Goal: Task Accomplishment & Management: Manage account settings

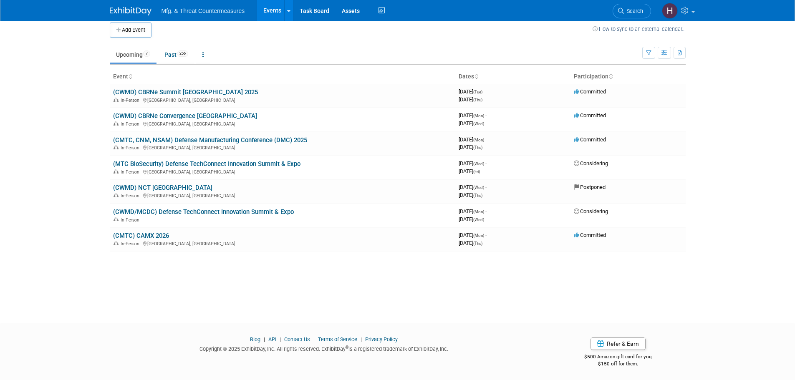
scroll to position [8, 0]
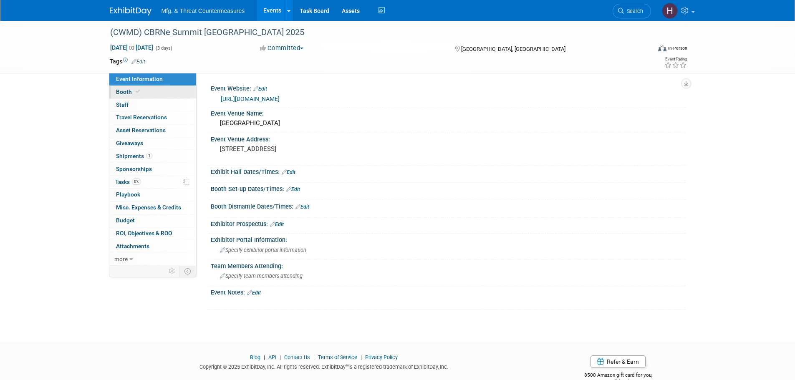
click at [136, 91] on icon at bounding box center [138, 91] width 4 height 5
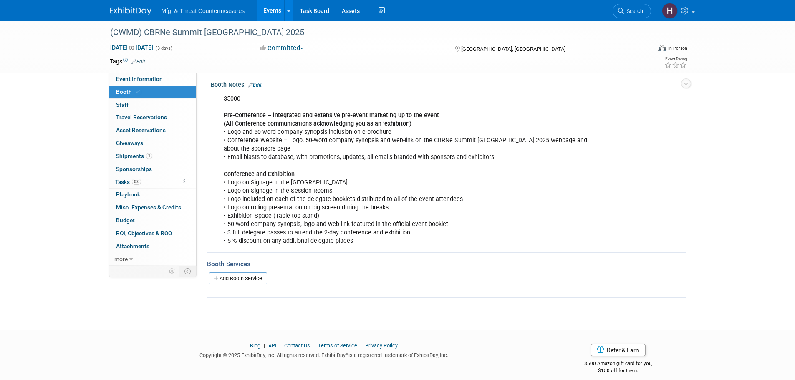
scroll to position [100, 0]
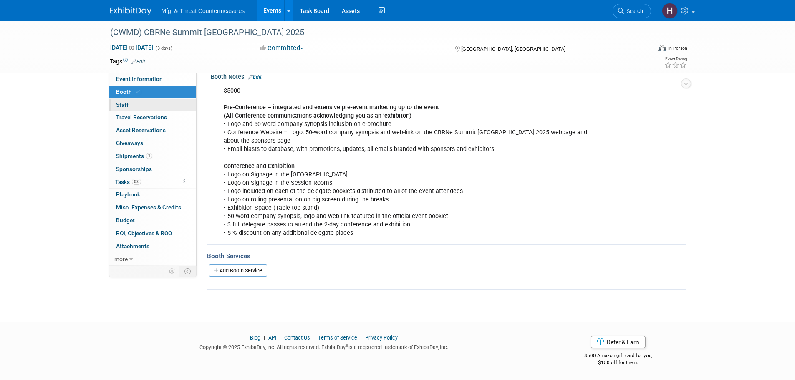
click at [123, 106] on span "Staff 0" at bounding box center [122, 104] width 13 height 7
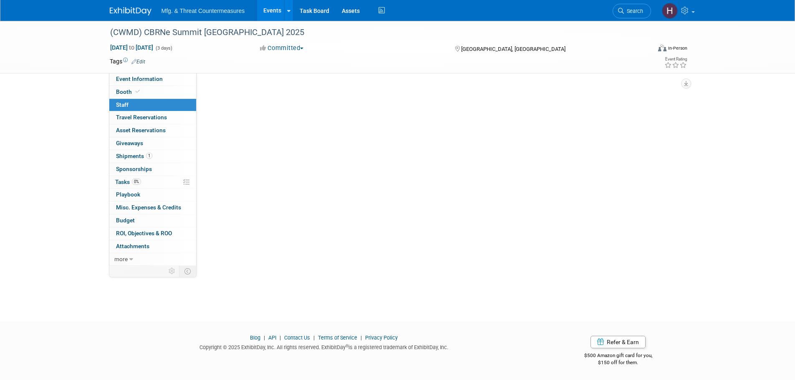
scroll to position [0, 0]
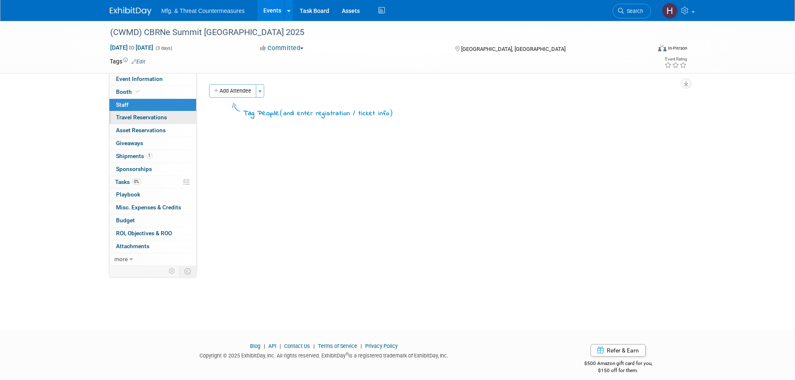
click at [123, 115] on span "Travel Reservations 0" at bounding box center [141, 117] width 51 height 7
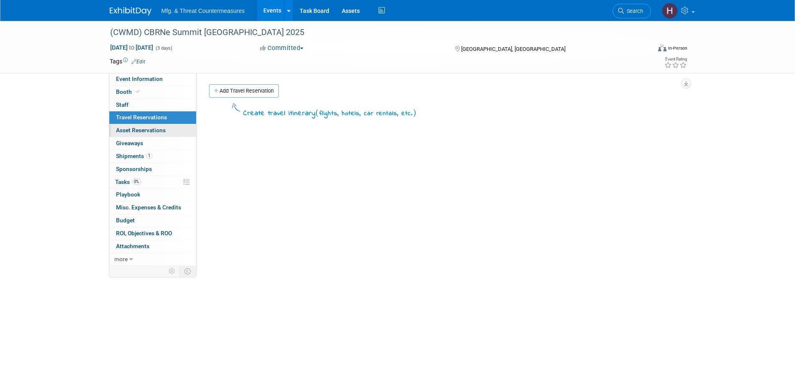
click at [123, 135] on link "0 Asset Reservations 0" at bounding box center [152, 130] width 87 height 13
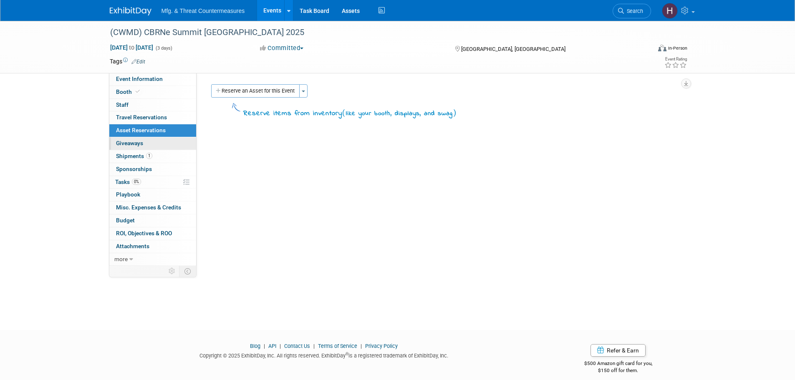
click at [129, 144] on span "Giveaways 0" at bounding box center [129, 143] width 27 height 7
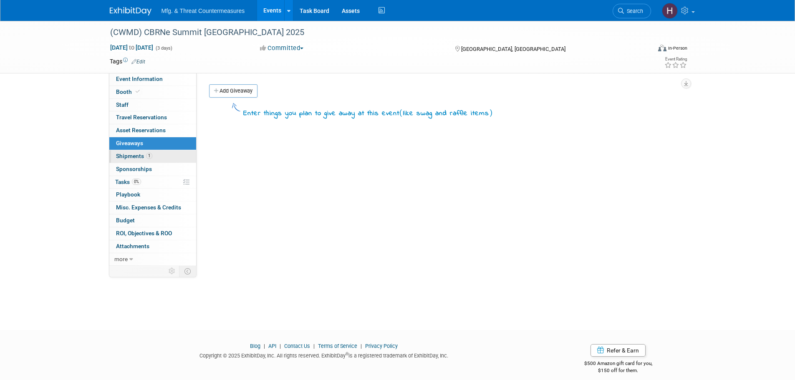
click at [155, 159] on link "1 Shipments 1" at bounding box center [152, 156] width 87 height 13
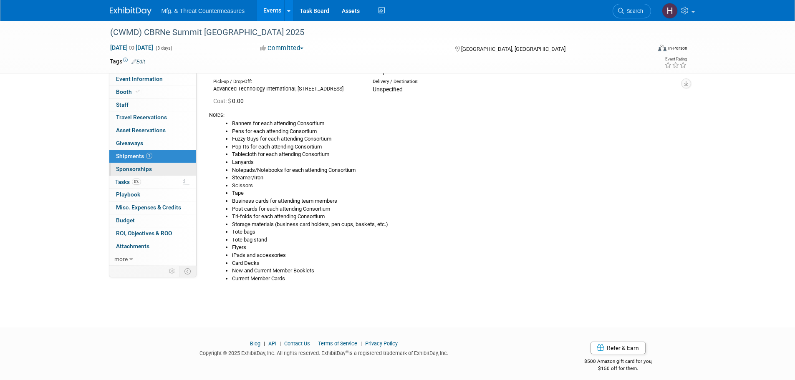
scroll to position [77, 0]
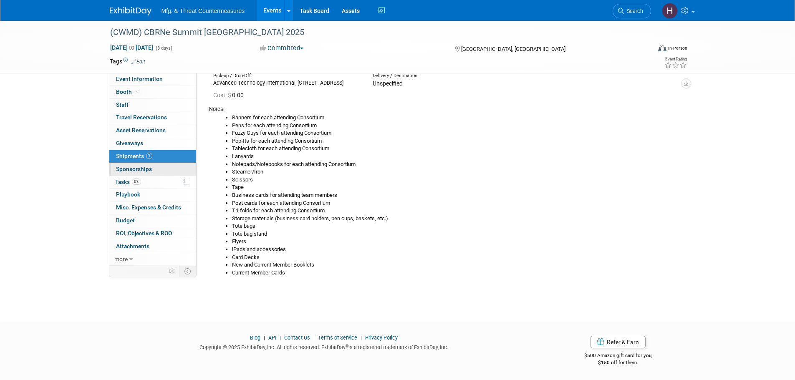
click at [140, 170] on span "Sponsorships 0" at bounding box center [134, 169] width 36 height 7
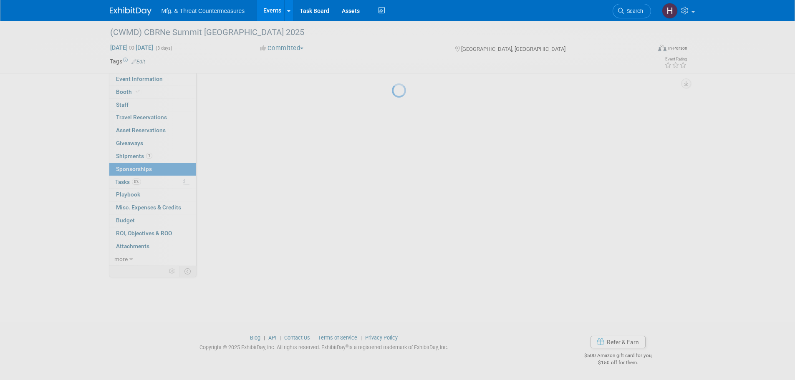
scroll to position [0, 0]
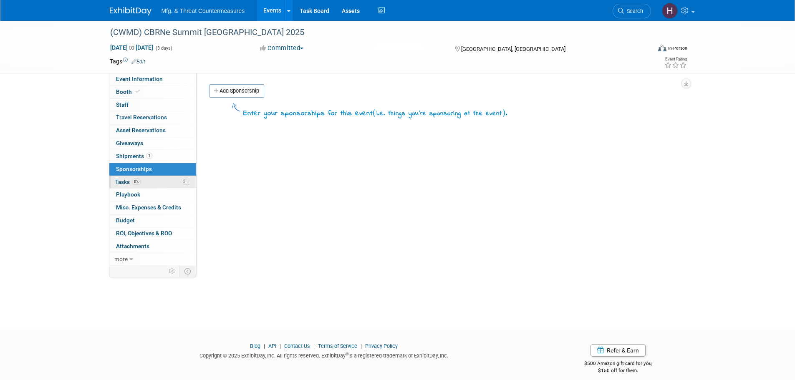
click at [132, 182] on span "Tasks 0%" at bounding box center [128, 182] width 26 height 7
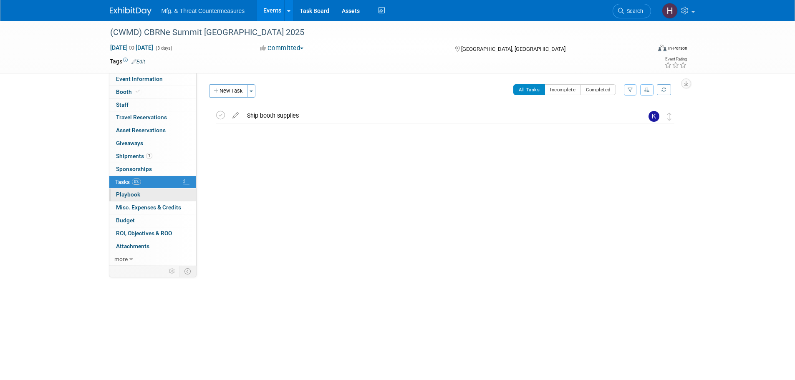
click at [127, 199] on link "0 Playbook 0" at bounding box center [152, 195] width 87 height 13
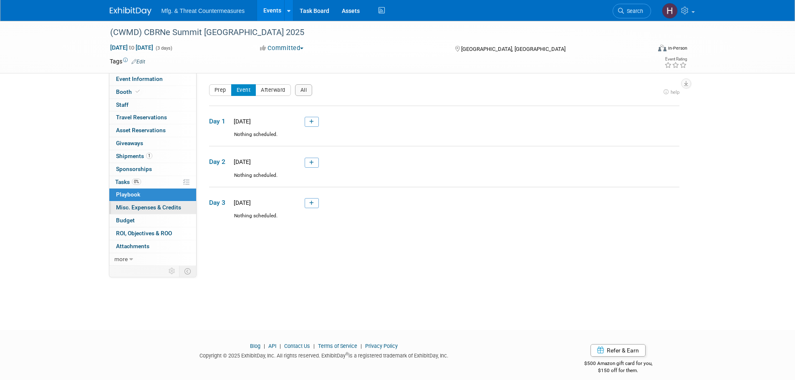
click at [136, 210] on span "Misc. Expenses & Credits 0" at bounding box center [148, 207] width 65 height 7
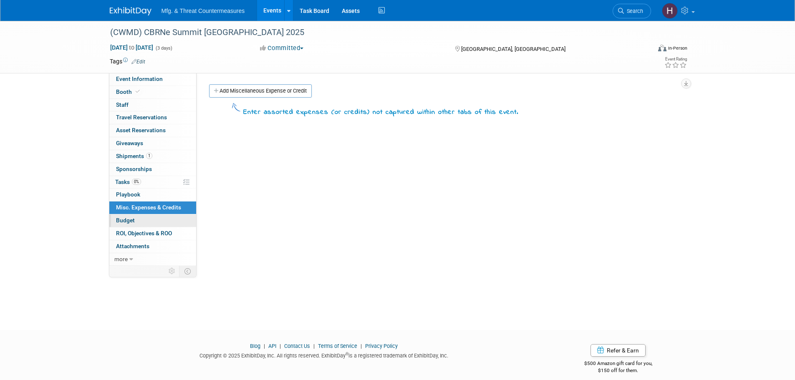
click at [135, 219] on link "Budget" at bounding box center [152, 221] width 87 height 13
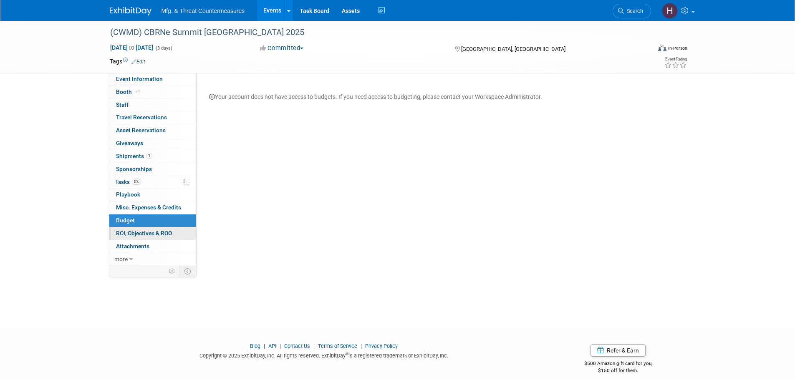
click at [142, 235] on span "ROI, Objectives & ROO 0" at bounding box center [144, 233] width 56 height 7
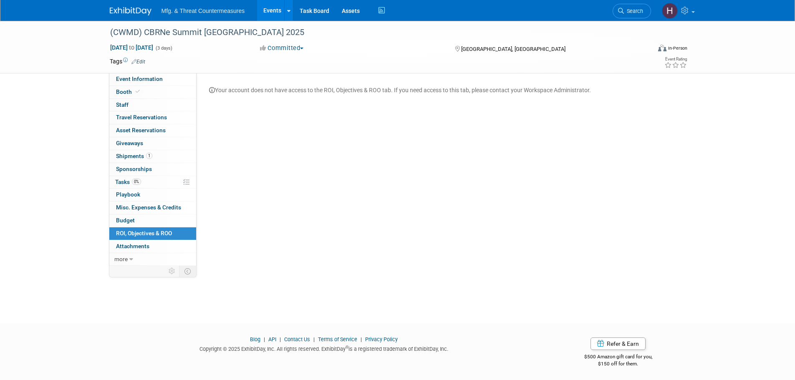
scroll to position [8, 0]
click at [132, 245] on span "Attachments 0" at bounding box center [132, 246] width 33 height 7
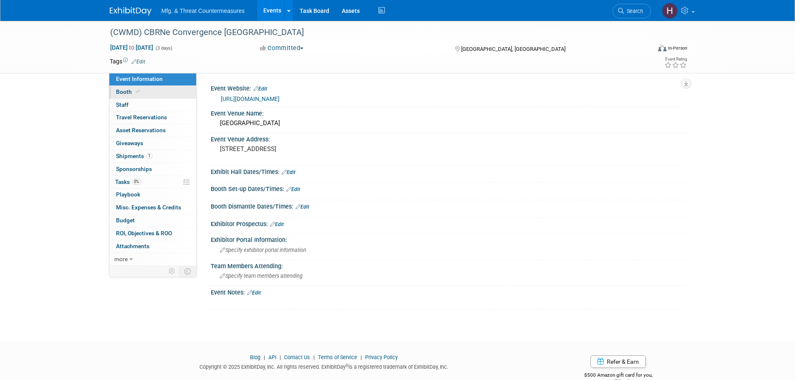
drag, startPoint x: 146, startPoint y: 94, endPoint x: 153, endPoint y: 94, distance: 7.1
click at [146, 94] on link "Booth" at bounding box center [152, 92] width 87 height 13
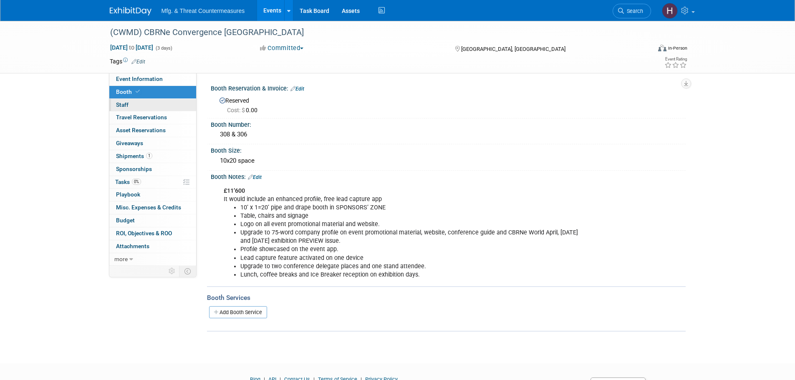
click at [154, 99] on link "0 Staff 0" at bounding box center [152, 105] width 87 height 13
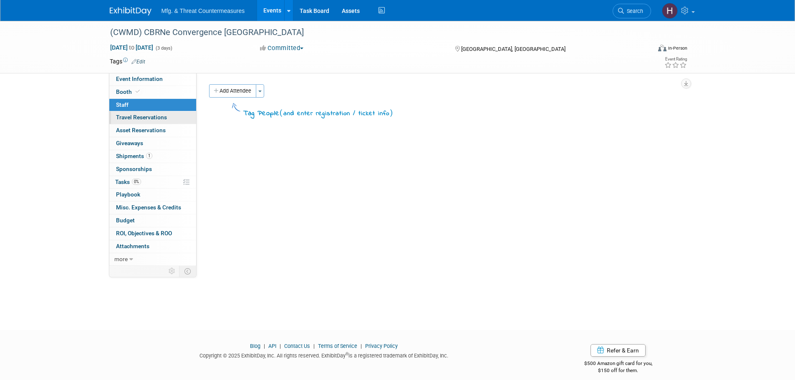
click at [147, 114] on span "Travel Reservations 0" at bounding box center [141, 117] width 51 height 7
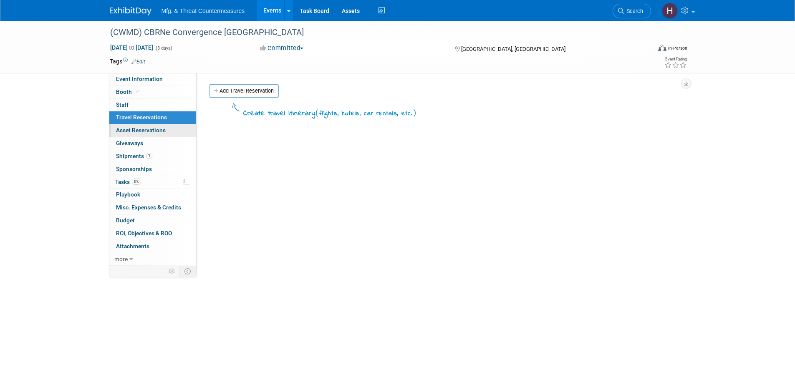
click at [144, 130] on span "Asset Reservations 0" at bounding box center [141, 130] width 50 height 7
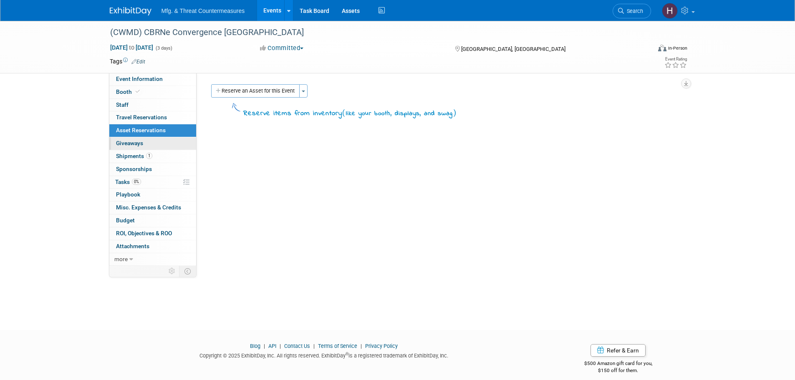
click at [139, 140] on span "Giveaways 0" at bounding box center [129, 143] width 27 height 7
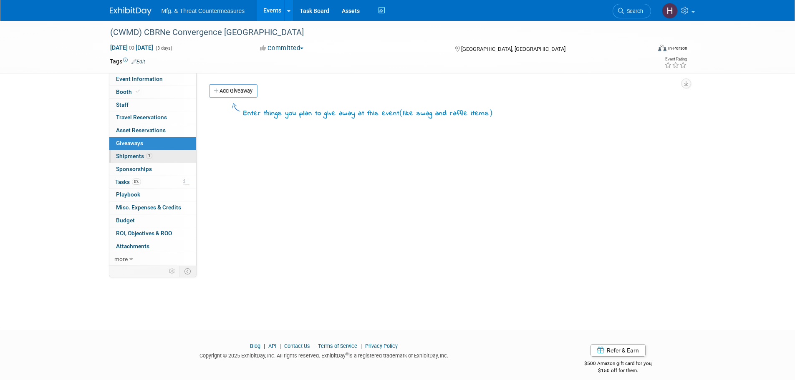
click at [140, 155] on span "Shipments 1" at bounding box center [134, 156] width 36 height 7
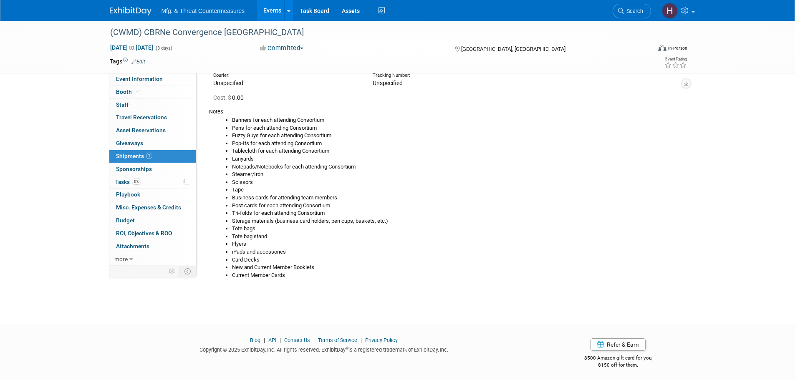
scroll to position [55, 0]
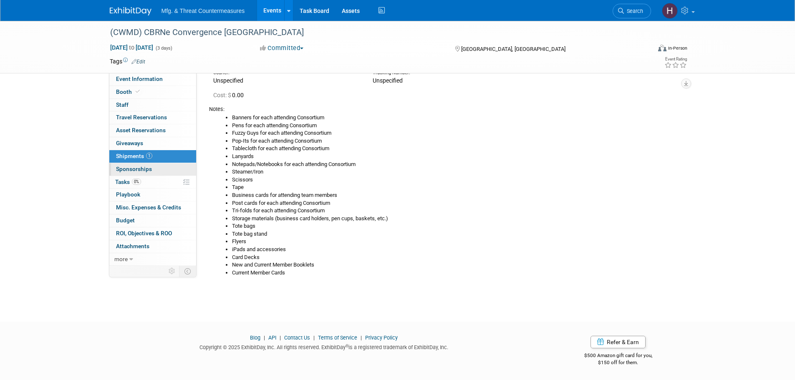
click at [146, 165] on link "0 Sponsorships 0" at bounding box center [152, 169] width 87 height 13
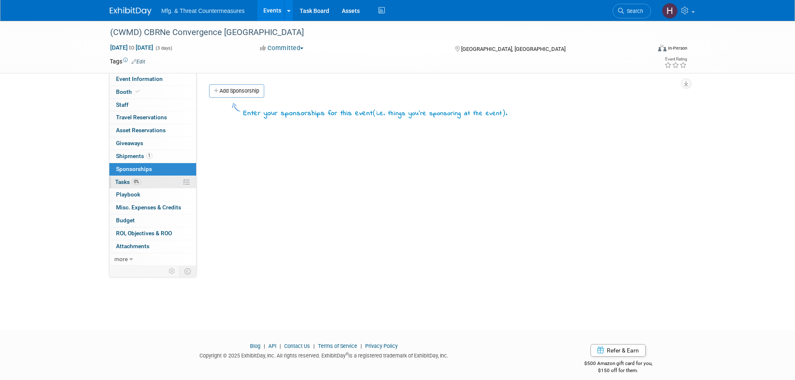
click at [136, 181] on span "0%" at bounding box center [136, 182] width 9 height 6
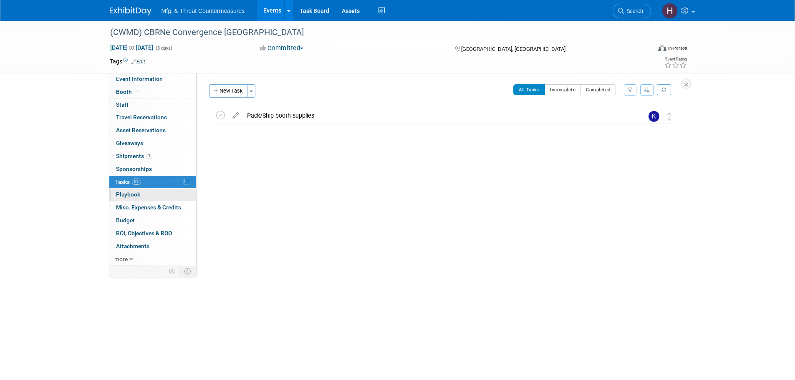
click at [137, 195] on span "Playbook 0" at bounding box center [128, 194] width 24 height 7
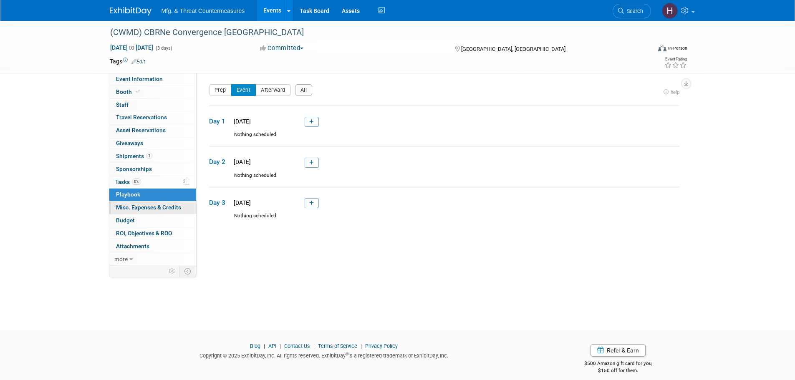
click at [140, 211] on span "Misc. Expenses & Credits 0" at bounding box center [148, 207] width 65 height 7
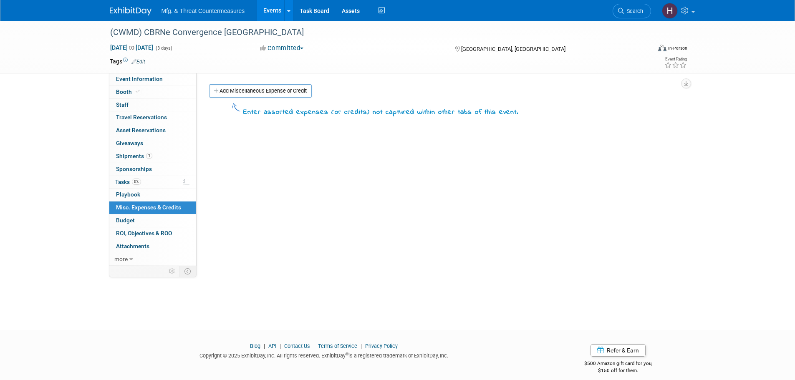
click at [139, 224] on link "Budget" at bounding box center [152, 221] width 87 height 13
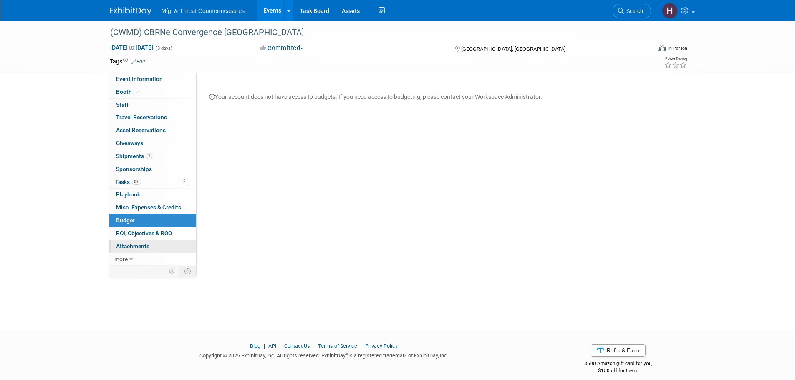
click at [131, 241] on link "0 Attachments 0" at bounding box center [152, 246] width 87 height 13
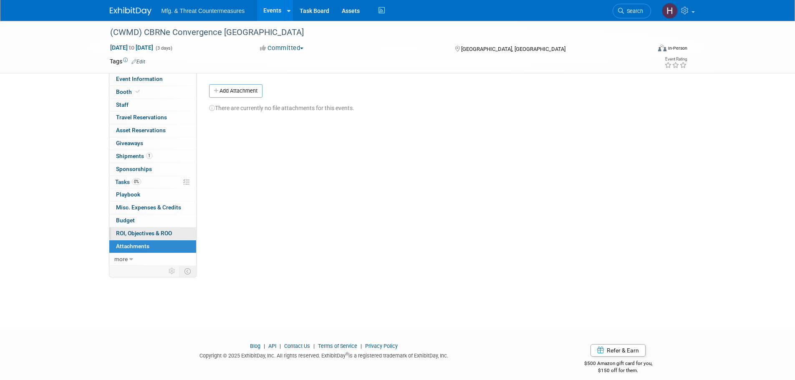
click at [137, 235] on span "ROI, Objectives & ROO 0" at bounding box center [144, 233] width 56 height 7
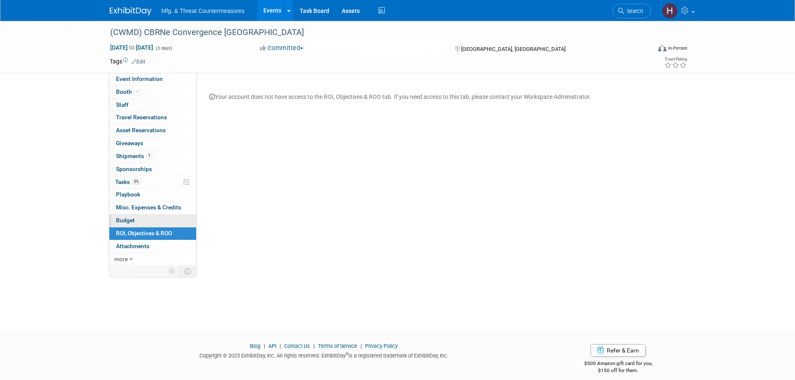
click at [139, 216] on link "Budget" at bounding box center [152, 221] width 87 height 13
click at [139, 228] on link "0 ROI, Objectives & ROO 0" at bounding box center [152, 234] width 87 height 13
click at [139, 243] on span "Attachments 0" at bounding box center [132, 246] width 33 height 7
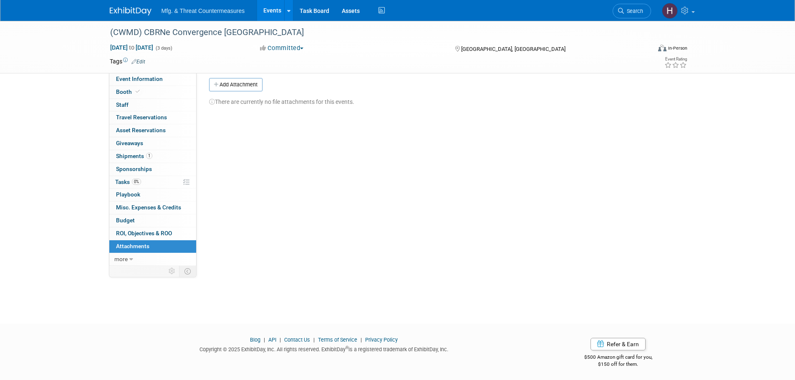
scroll to position [8, 0]
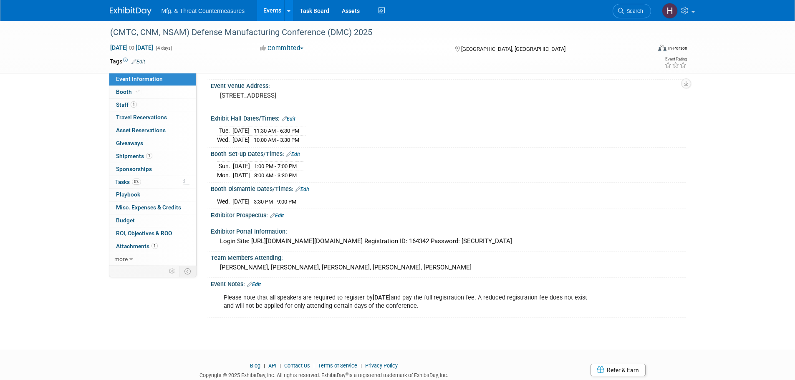
scroll to position [38, 0]
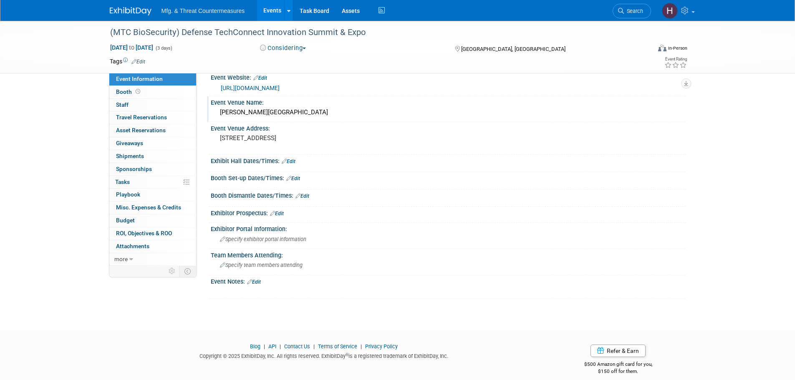
scroll to position [20, 0]
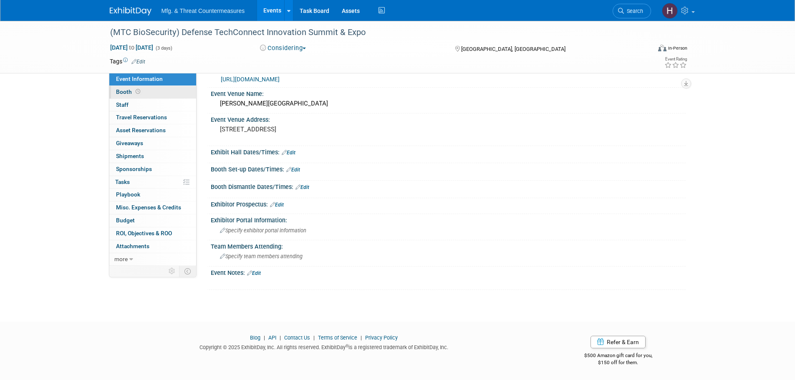
click at [149, 92] on link "Booth" at bounding box center [152, 92] width 87 height 13
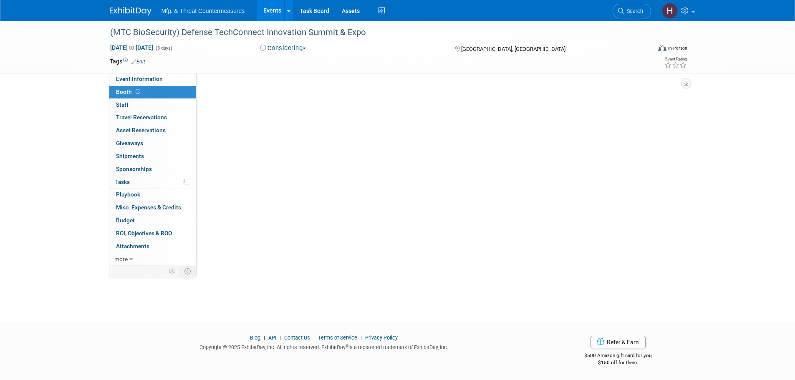
scroll to position [0, 0]
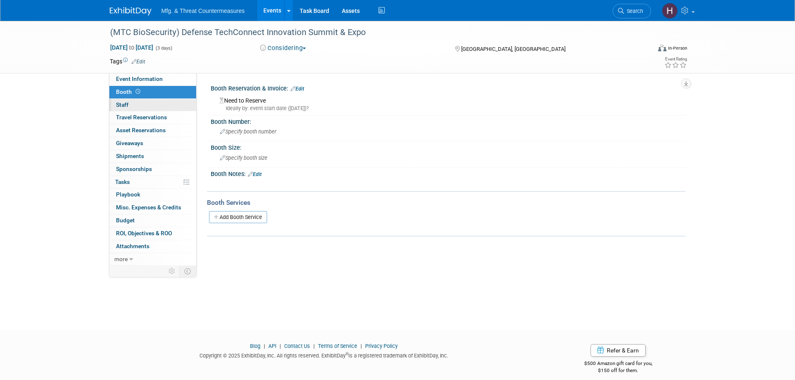
click at [157, 106] on link "0 Staff 0" at bounding box center [152, 105] width 87 height 13
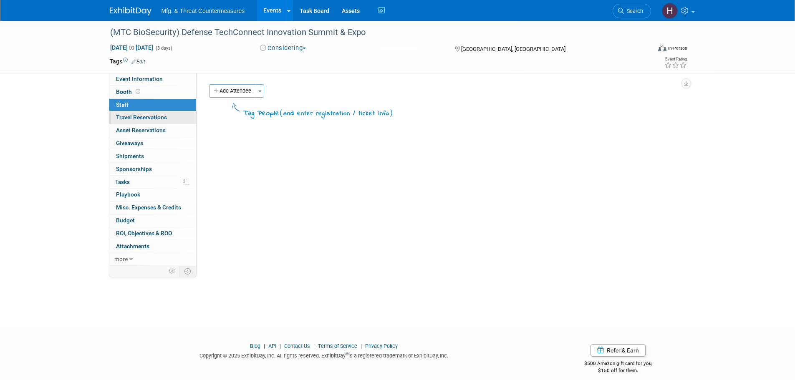
click at [151, 115] on span "Travel Reservations 0" at bounding box center [141, 117] width 51 height 7
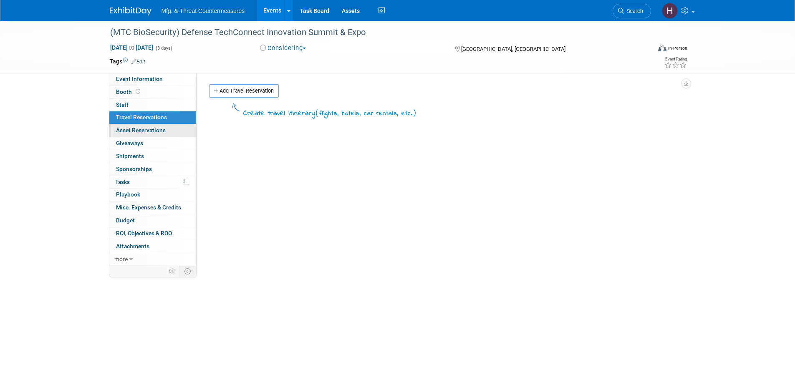
click at [149, 129] on span "Asset Reservations 0" at bounding box center [141, 130] width 50 height 7
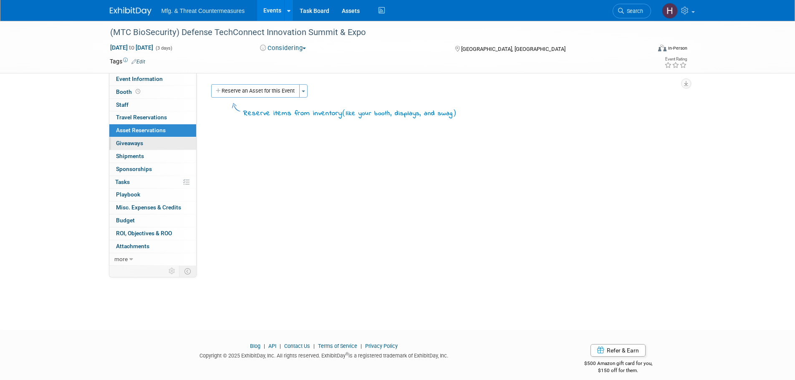
click at [149, 143] on link "0 Giveaways 0" at bounding box center [152, 143] width 87 height 13
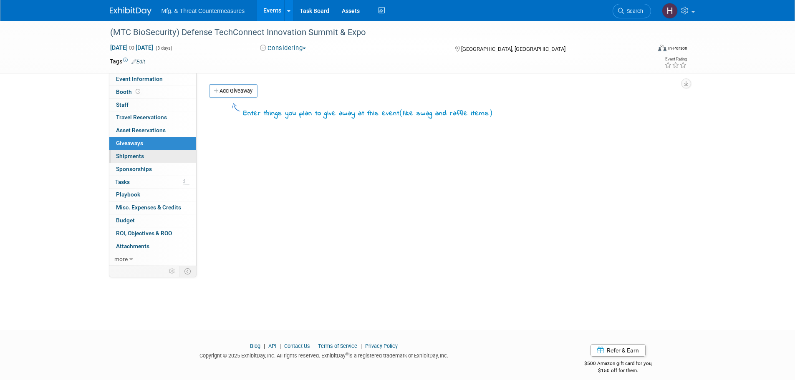
click at [150, 159] on link "0 Shipments 0" at bounding box center [152, 156] width 87 height 13
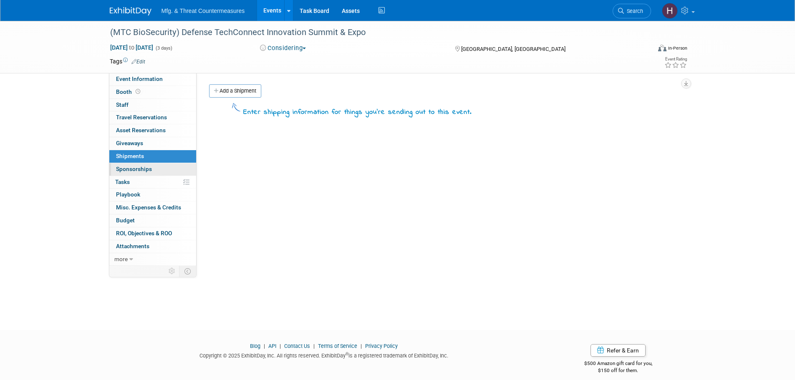
click at [150, 169] on span "Sponsorships 0" at bounding box center [134, 169] width 36 height 7
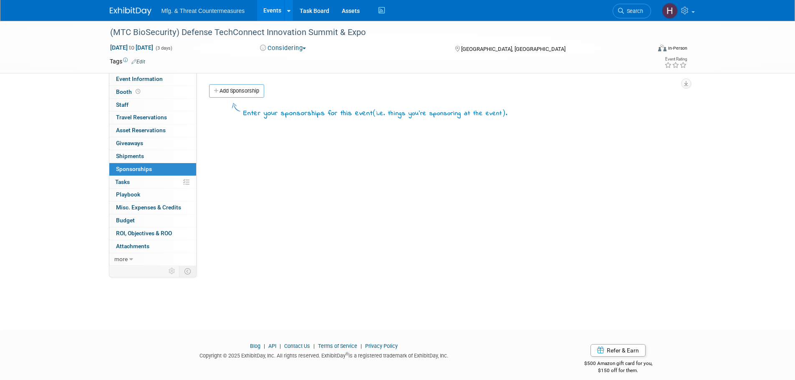
click at [142, 180] on link "0% Tasks 0%" at bounding box center [152, 182] width 87 height 13
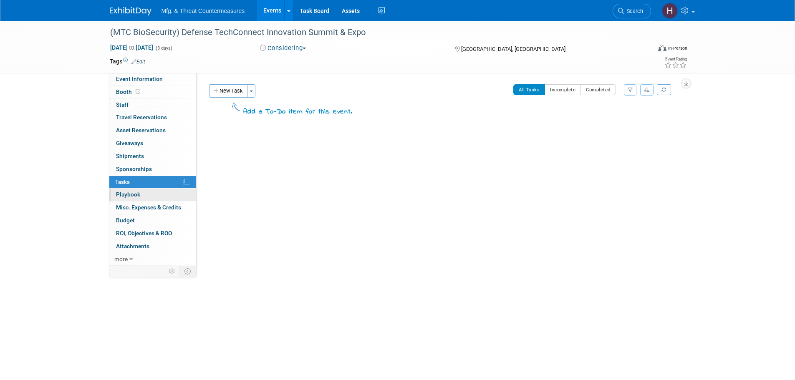
click at [150, 194] on link "0 Playbook 0" at bounding box center [152, 195] width 87 height 13
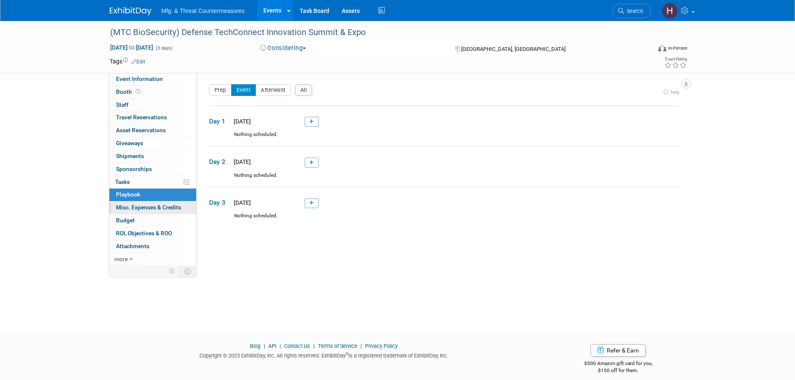
click at [149, 210] on span "Misc. Expenses & Credits 0" at bounding box center [148, 207] width 65 height 7
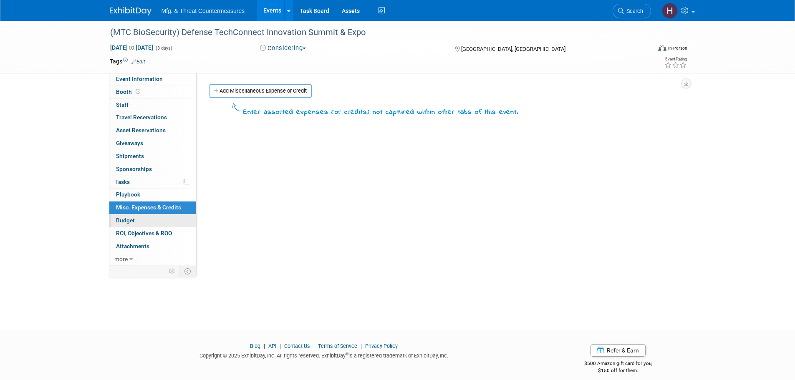
click at [146, 218] on link "Budget" at bounding box center [152, 221] width 87 height 13
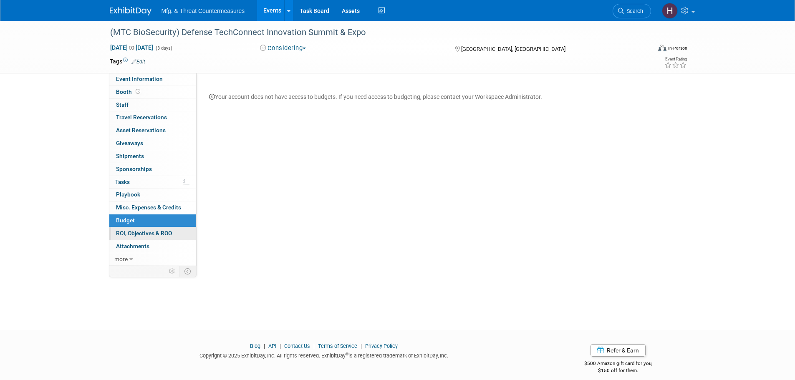
click at [144, 231] on span "ROI, Objectives & ROO 0" at bounding box center [144, 233] width 56 height 7
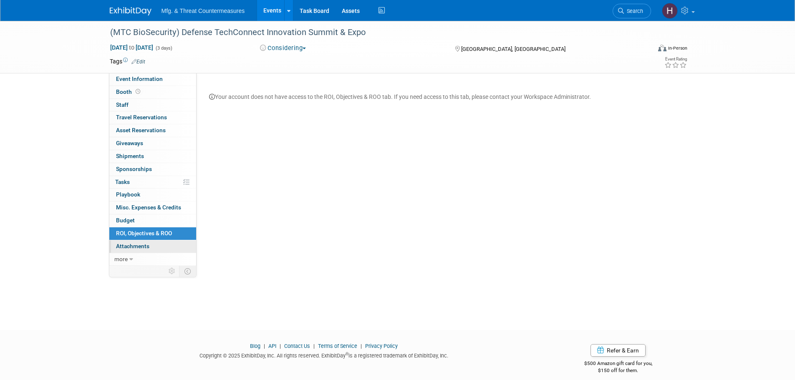
click at [144, 246] on span "Attachments 0" at bounding box center [132, 246] width 33 height 7
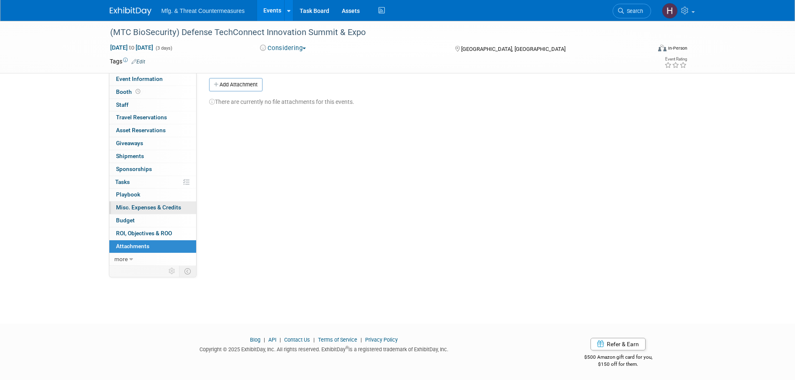
scroll to position [8, 0]
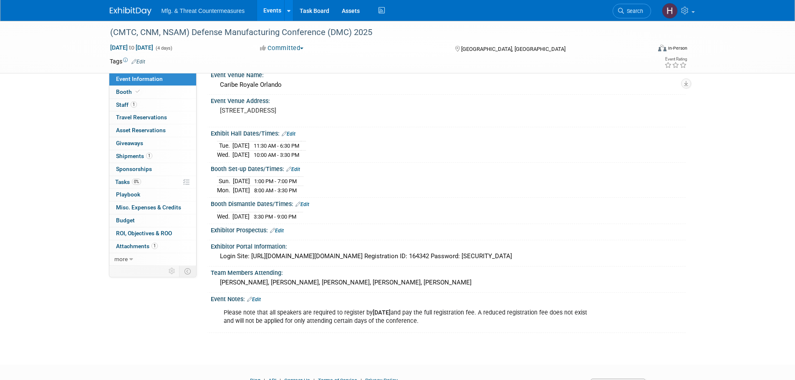
scroll to position [80, 0]
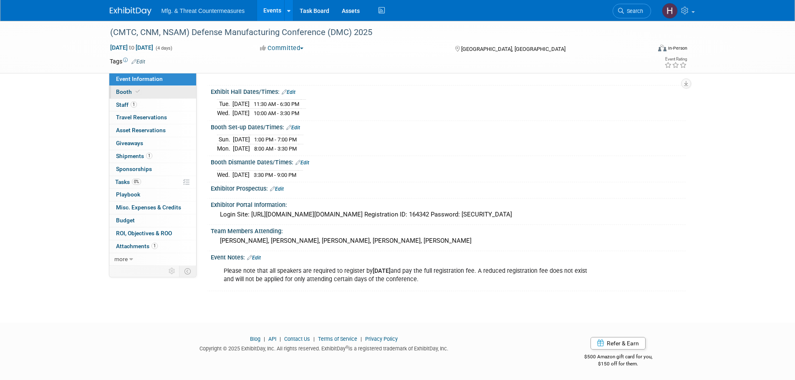
click at [159, 90] on link "Booth" at bounding box center [152, 92] width 87 height 13
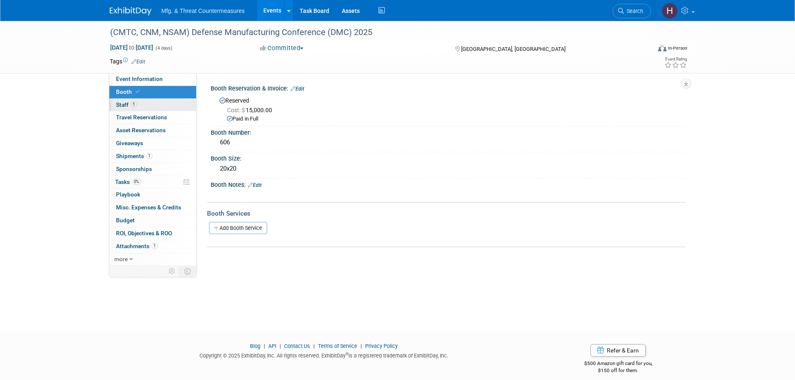
click at [150, 104] on link "1 Staff 1" at bounding box center [152, 105] width 87 height 13
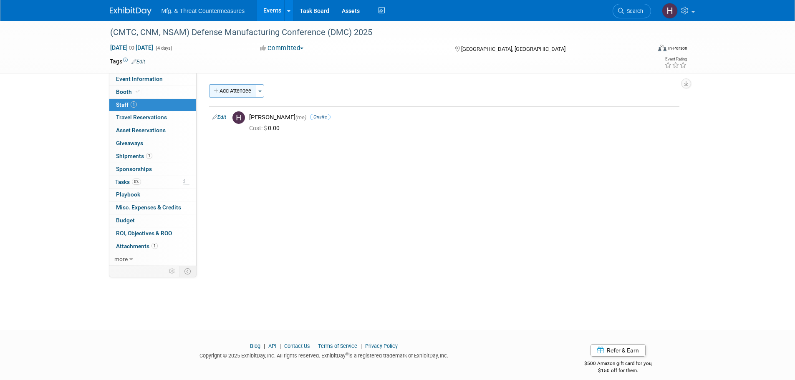
click at [224, 90] on button "Add Attendee" at bounding box center [232, 90] width 47 height 13
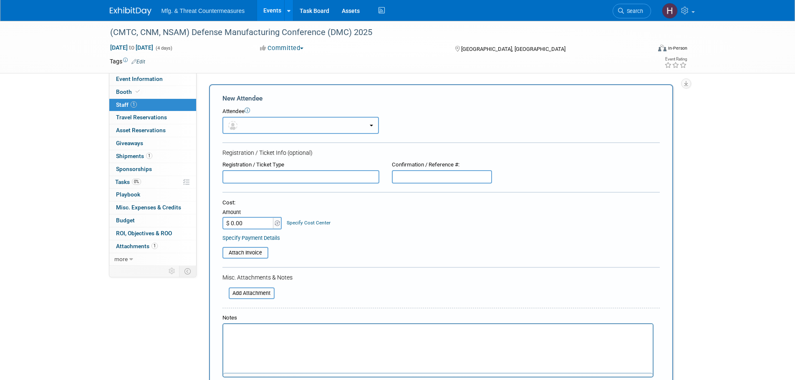
click at [270, 122] on button "button" at bounding box center [301, 125] width 157 height 17
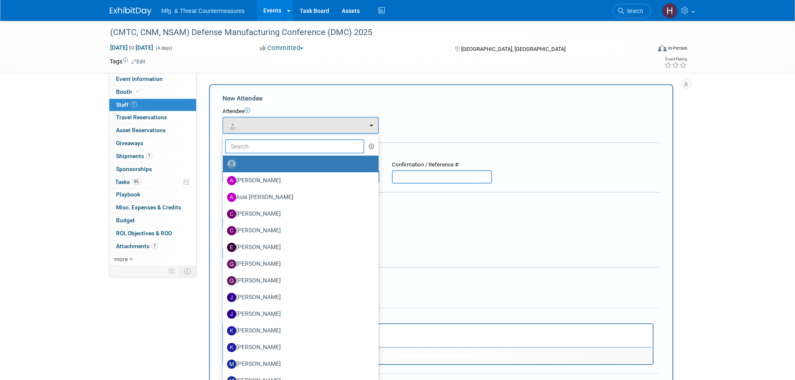
click at [281, 150] on input "text" at bounding box center [295, 146] width 140 height 14
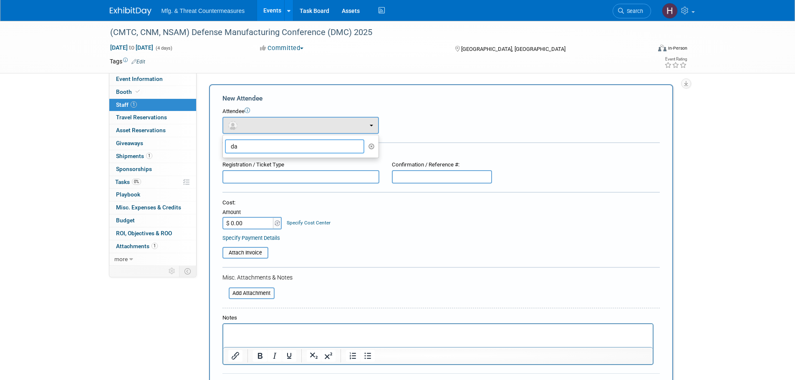
type input "d"
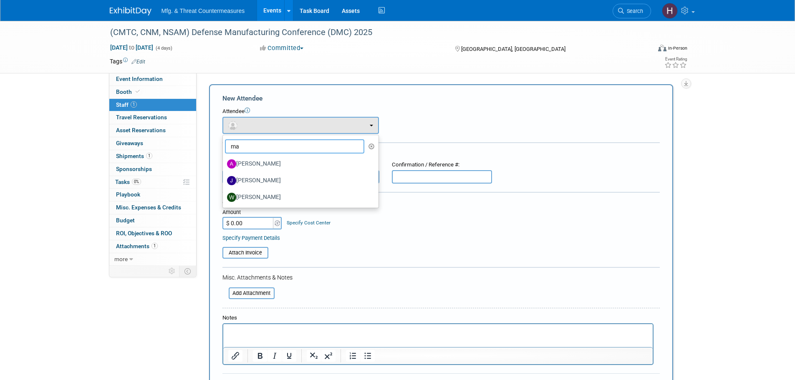
type input "m"
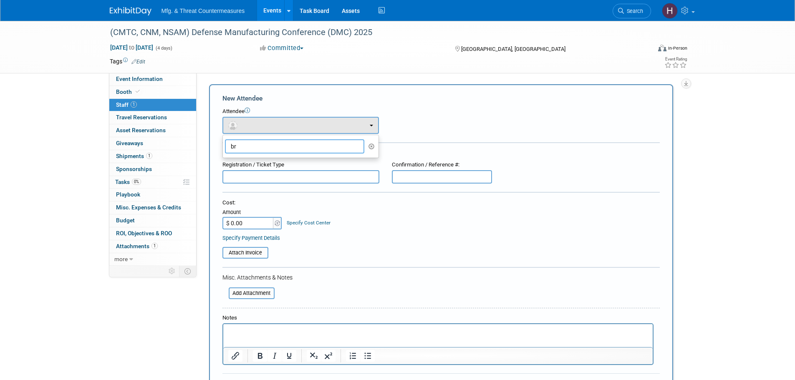
type input "b"
type input "c"
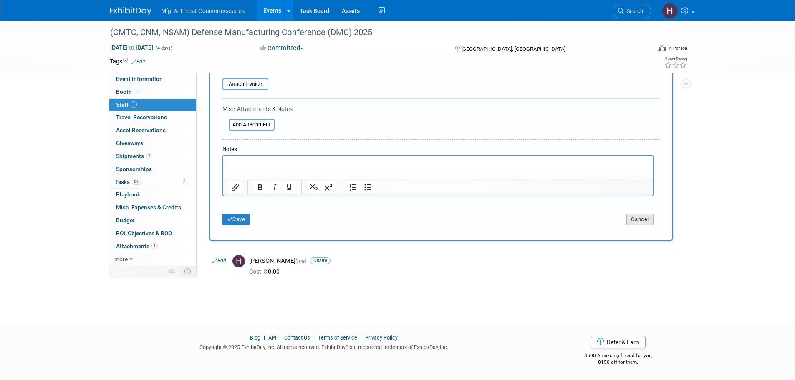
type input "hill"
click at [652, 222] on button "Cancel" at bounding box center [640, 220] width 27 height 12
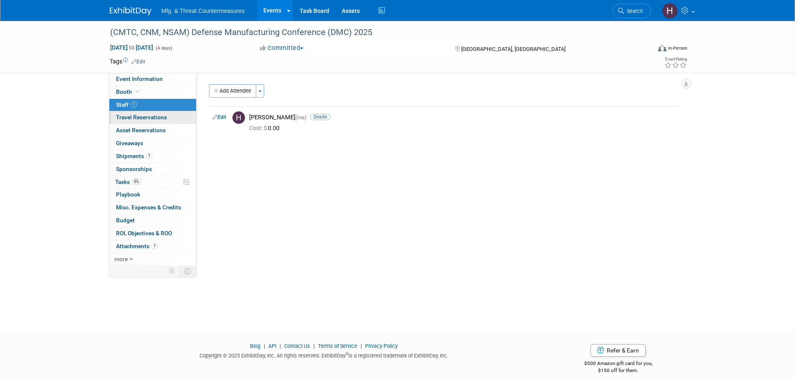
click at [150, 116] on span "Travel Reservations 0" at bounding box center [141, 117] width 51 height 7
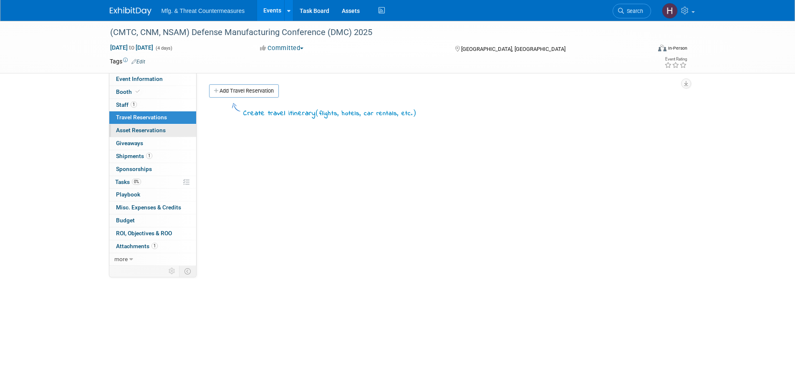
click at [144, 131] on span "Asset Reservations 0" at bounding box center [141, 130] width 50 height 7
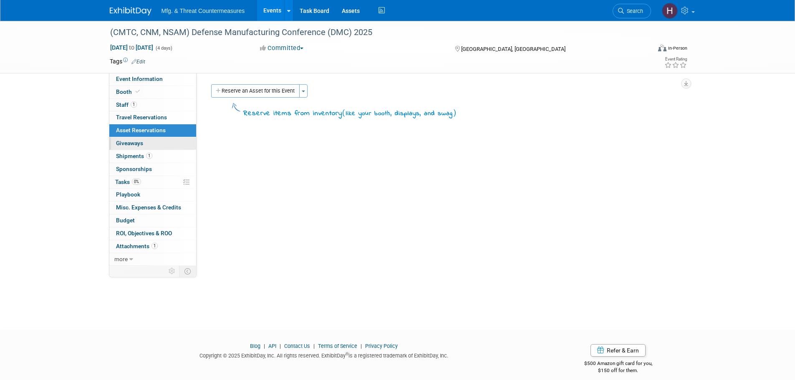
click at [132, 143] on span "Giveaways 0" at bounding box center [129, 143] width 27 height 7
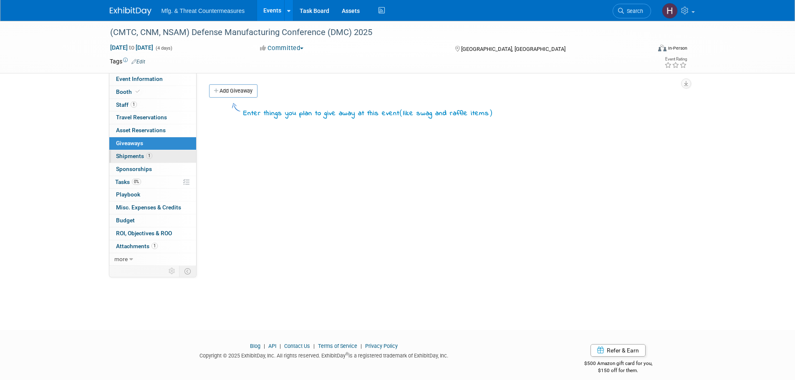
click at [128, 158] on span "Shipments 1" at bounding box center [134, 156] width 36 height 7
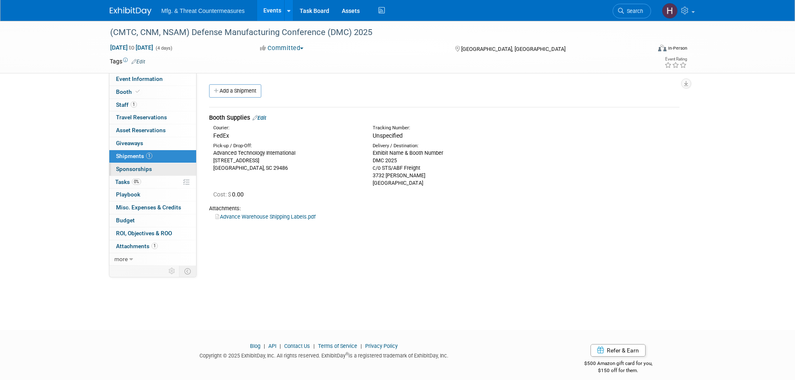
click at [161, 172] on link "0 Sponsorships 0" at bounding box center [152, 169] width 87 height 13
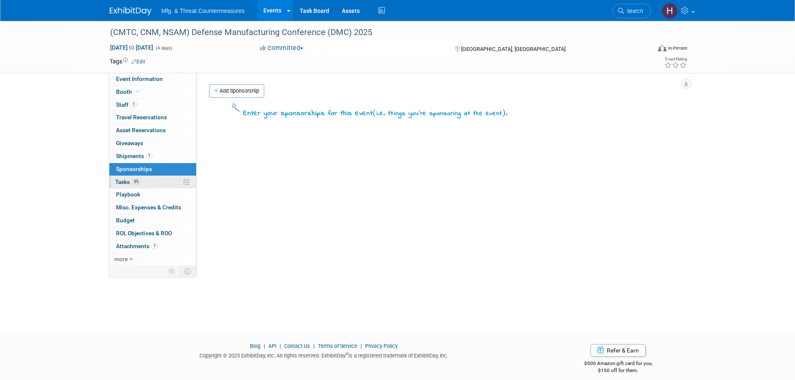
click at [151, 181] on link "0% Tasks 0%" at bounding box center [152, 182] width 87 height 13
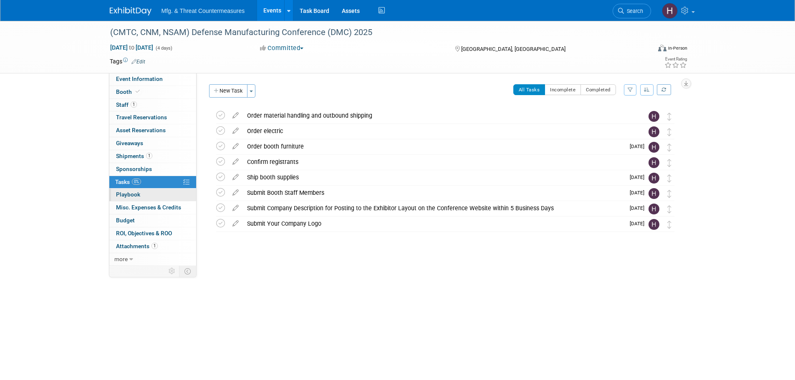
click at [165, 191] on link "0 Playbook 0" at bounding box center [152, 195] width 87 height 13
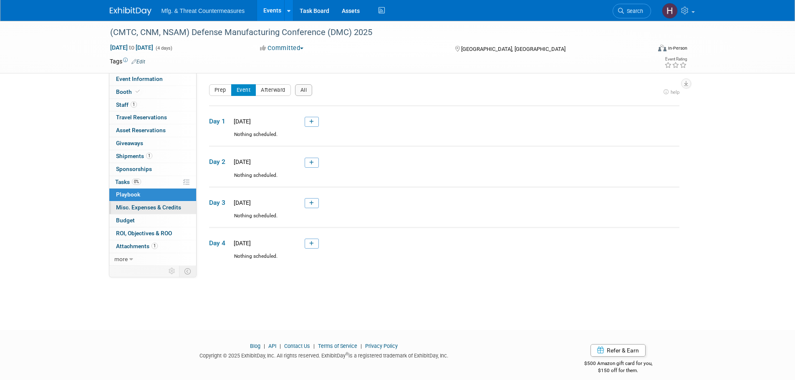
click at [162, 211] on link "0 Misc. Expenses & Credits 0" at bounding box center [152, 208] width 87 height 13
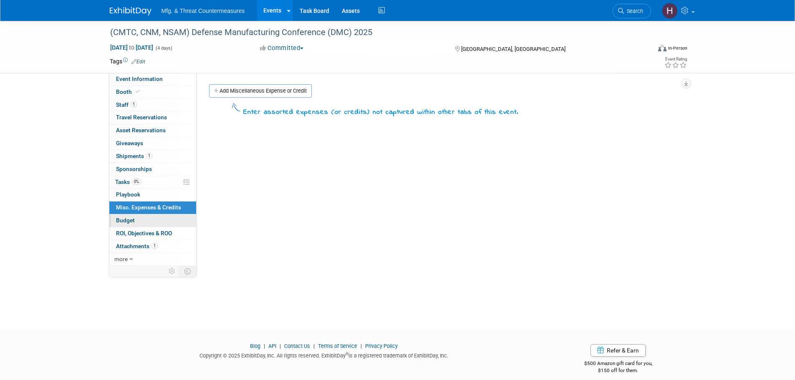
click at [160, 217] on link "Budget" at bounding box center [152, 221] width 87 height 13
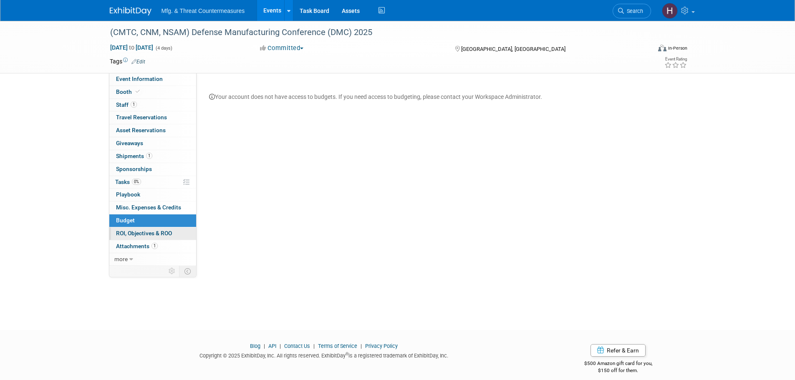
click at [161, 234] on span "ROI, Objectives & ROO 0" at bounding box center [144, 233] width 56 height 7
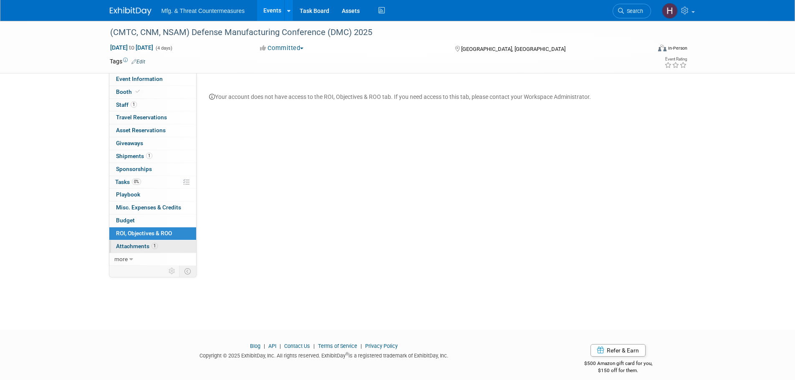
click at [150, 248] on span "Attachments 1" at bounding box center [137, 246] width 42 height 7
